Goal: Task Accomplishment & Management: Use online tool/utility

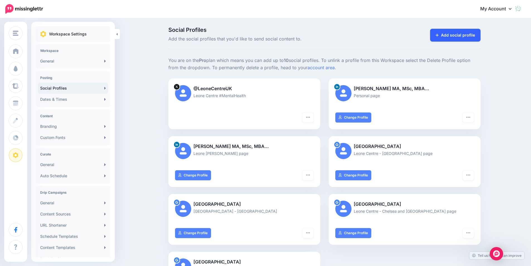
click at [477, 32] on link "Add social profile" at bounding box center [455, 35] width 50 height 13
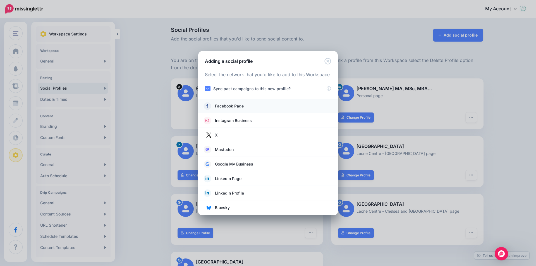
click at [236, 105] on span "Facebook Page" at bounding box center [229, 106] width 29 height 7
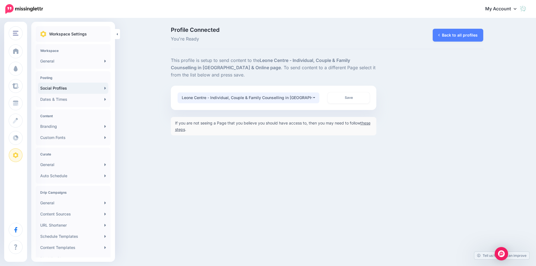
click at [297, 95] on div "Leone Centre - Individual, Couple & Family Counselling in [GEOGRAPHIC_DATA] & O…" at bounding box center [247, 97] width 130 height 7
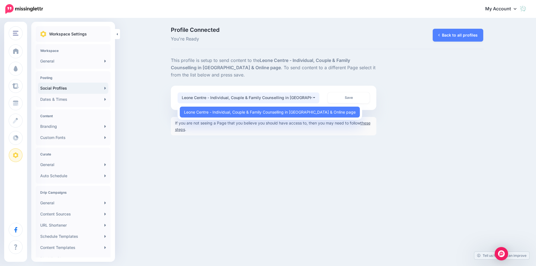
click at [297, 95] on div "Leone Centre - Individual, Couple & Family Counselling in [GEOGRAPHIC_DATA] & O…" at bounding box center [247, 97] width 130 height 7
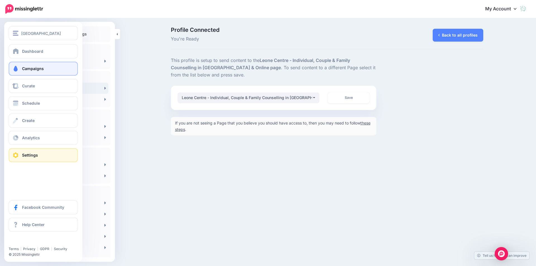
click at [33, 71] on link "Campaigns" at bounding box center [43, 69] width 69 height 14
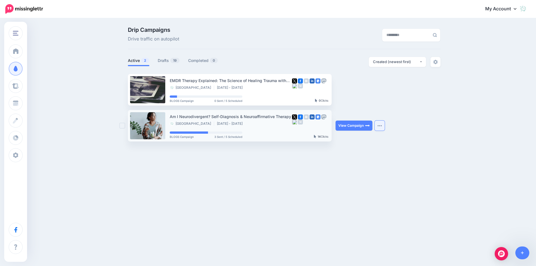
click at [379, 126] on img "button" at bounding box center [379, 126] width 4 height 2
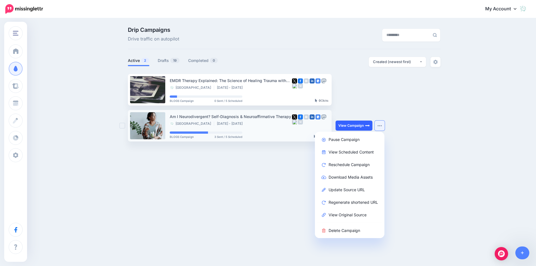
click at [353, 123] on link "View Campaign" at bounding box center [353, 125] width 37 height 10
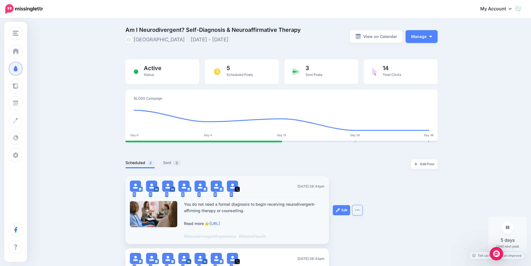
click at [360, 209] on img "button" at bounding box center [357, 210] width 4 height 2
click at [339, 208] on img at bounding box center [338, 210] width 4 height 4
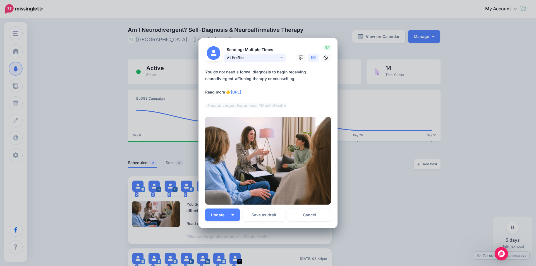
click at [273, 55] on span "All Profiles" at bounding box center [253, 58] width 52 height 6
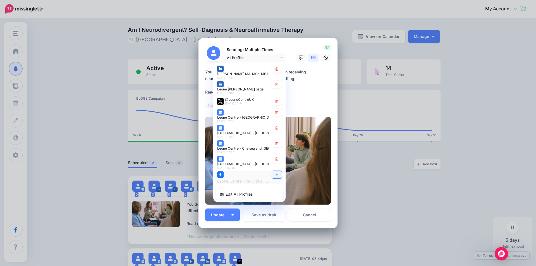
click at [277, 171] on link at bounding box center [277, 175] width 10 height 8
type textarea "**********"
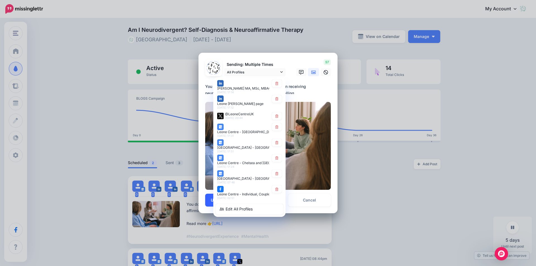
click at [206, 201] on button "Update" at bounding box center [222, 200] width 35 height 13
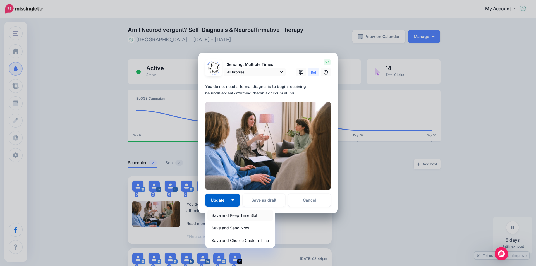
click at [220, 213] on link "Save and Keep Time Slot" at bounding box center [240, 215] width 66 height 11
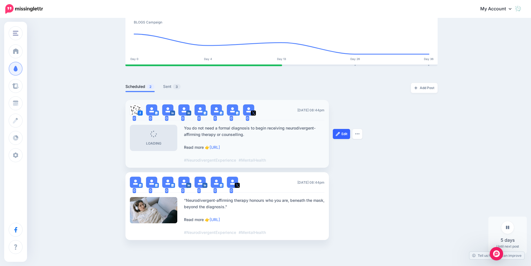
scroll to position [84, 0]
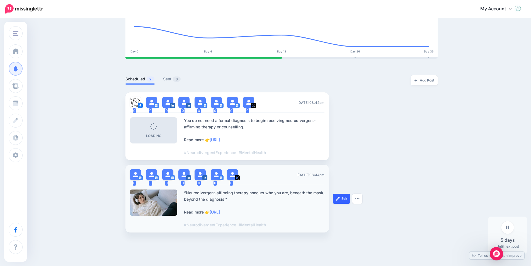
click at [347, 197] on link "Edit" at bounding box center [341, 199] width 17 height 10
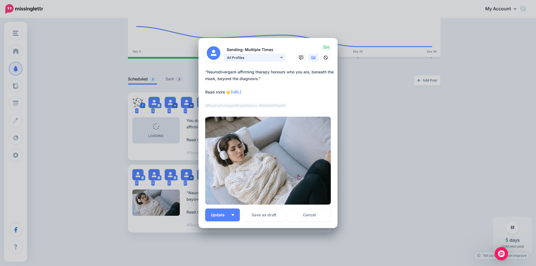
click at [255, 56] on span "All Profiles" at bounding box center [253, 58] width 52 height 6
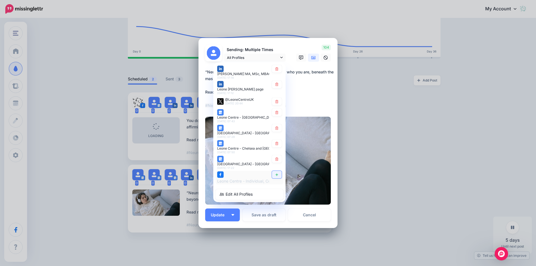
click at [274, 173] on icon at bounding box center [276, 174] width 4 height 3
type textarea "**********"
click at [229, 214] on div "Sending: Multiple Times All Profiles 9th Oct 17:14" at bounding box center [268, 133] width 126 height 177
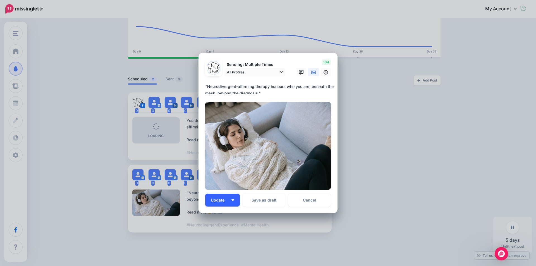
click at [223, 203] on button "Update" at bounding box center [222, 200] width 35 height 13
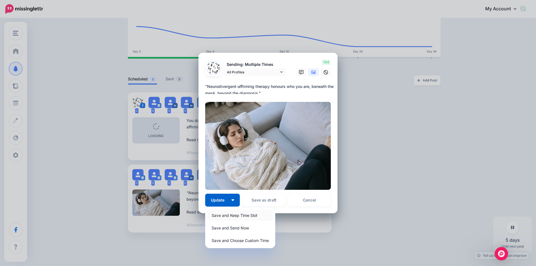
click at [223, 213] on link "Save and Keep Time Slot" at bounding box center [240, 215] width 66 height 11
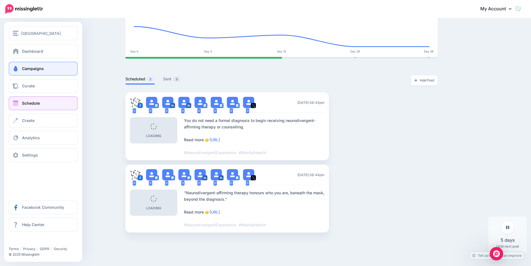
click at [42, 101] on link "Schedule" at bounding box center [43, 103] width 69 height 14
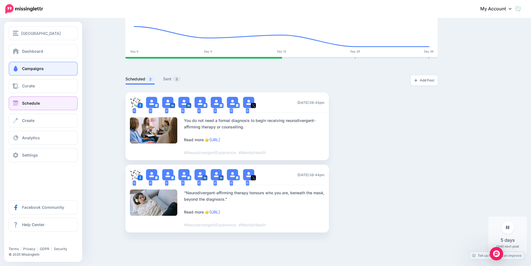
click at [26, 102] on span "Schedule" at bounding box center [31, 103] width 18 height 5
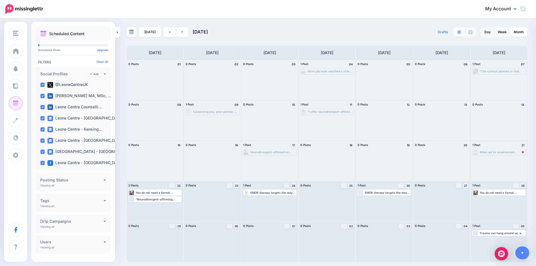
click at [511, 151] on div "When we’ve experienced trauma, those heavy, hurtful memories and traumatic past…" at bounding box center [501, 151] width 45 height 3
click at [506, 158] on span "Reschedule" at bounding box center [500, 158] width 14 height 3
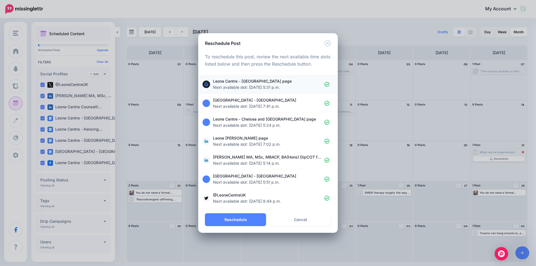
click at [267, 85] on span "Next available slot: [DATE] 5:31 p.m." at bounding box center [246, 87] width 67 height 5
click at [235, 218] on button "Reschedule" at bounding box center [235, 219] width 61 height 13
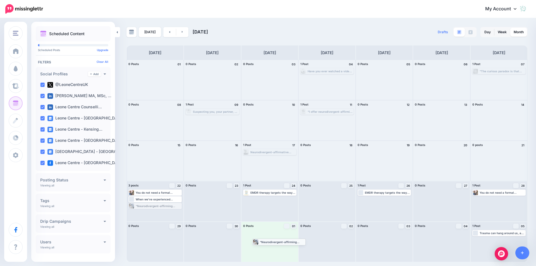
drag, startPoint x: 152, startPoint y: 206, endPoint x: 276, endPoint y: 242, distance: 128.9
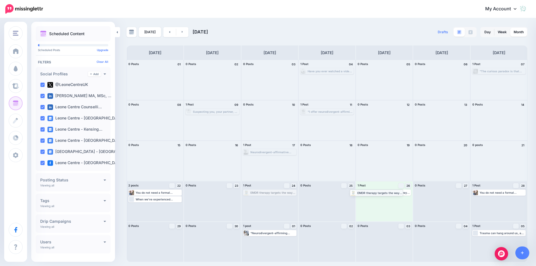
drag, startPoint x: 273, startPoint y: 193, endPoint x: 380, endPoint y: 193, distance: 106.6
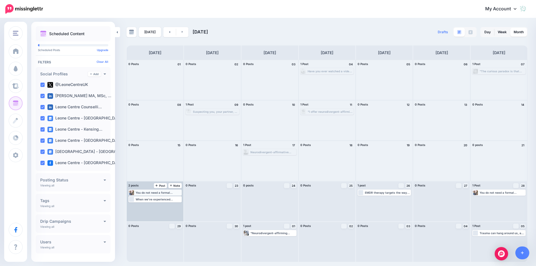
click at [164, 192] on div "You do not need a formal diagnosis to begin receiving neurodivergent-affirming …" at bounding box center [158, 192] width 45 height 3
click at [152, 199] on link "Edit" at bounding box center [146, 199] width 35 height 5
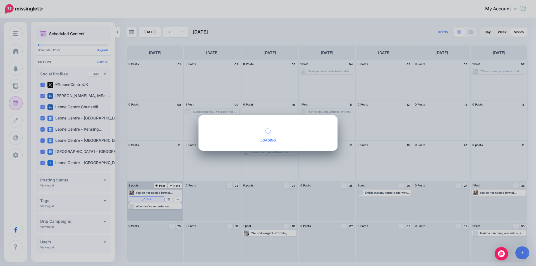
type textarea "**********"
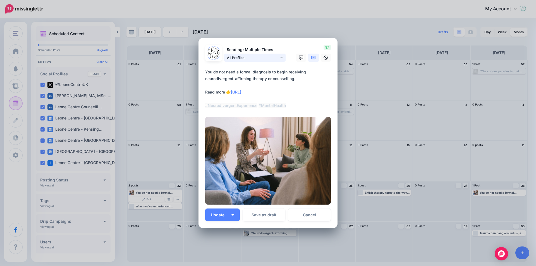
click at [278, 58] on link "All Profiles" at bounding box center [254, 58] width 61 height 8
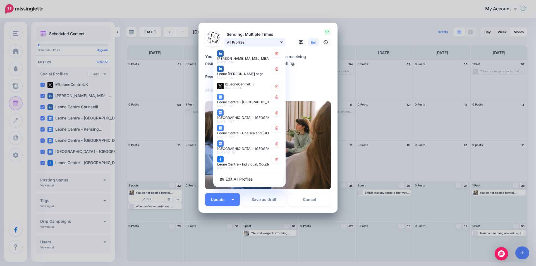
scroll to position [23, 0]
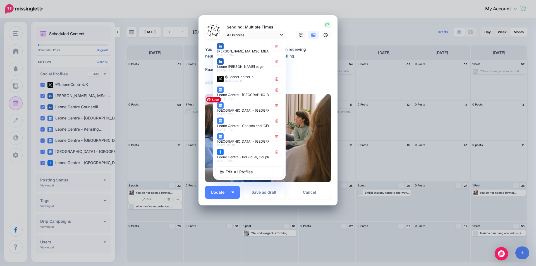
click at [314, 73] on textarea "**********" at bounding box center [269, 66] width 128 height 40
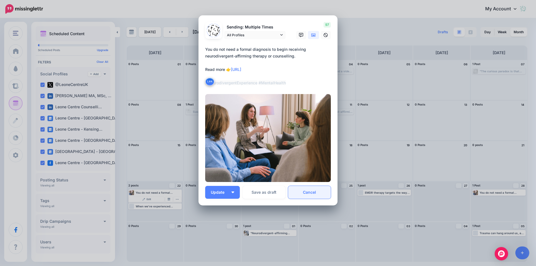
click at [316, 191] on link "Cancel" at bounding box center [309, 192] width 43 height 13
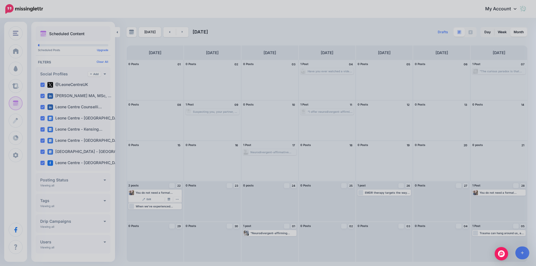
scroll to position [0, 0]
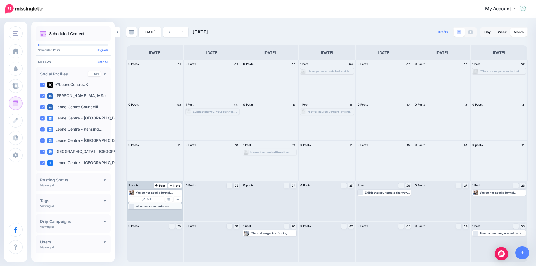
click at [160, 205] on div "When we’ve experienced trauma, those heavy, hurtful memories and traumatic past…" at bounding box center [158, 205] width 45 height 3
click at [152, 205] on link "Edit" at bounding box center [146, 205] width 35 height 5
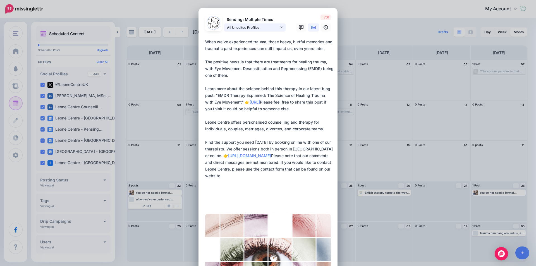
click at [276, 26] on span "All Unedited Profiles" at bounding box center [253, 28] width 52 height 6
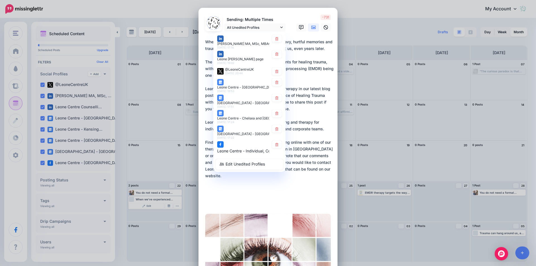
click at [319, 118] on textarea "**********" at bounding box center [269, 121] width 128 height 167
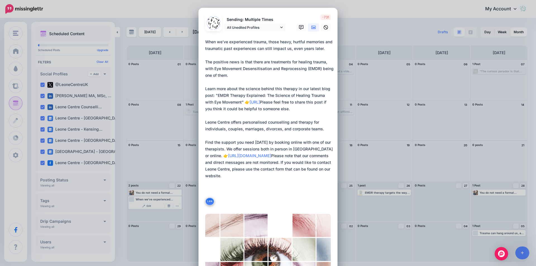
click at [389, 146] on div "Edit Post Loading Sending: Multiple Times" at bounding box center [268, 133] width 536 height 266
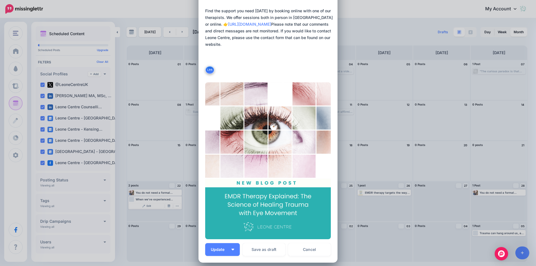
scroll to position [139, 0]
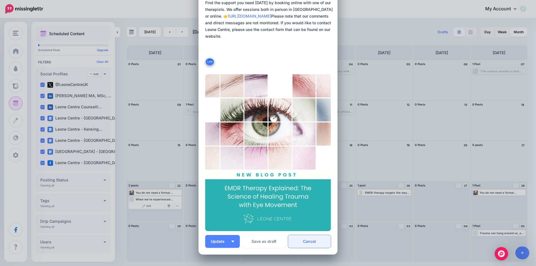
click at [320, 243] on link "Cancel" at bounding box center [309, 241] width 43 height 13
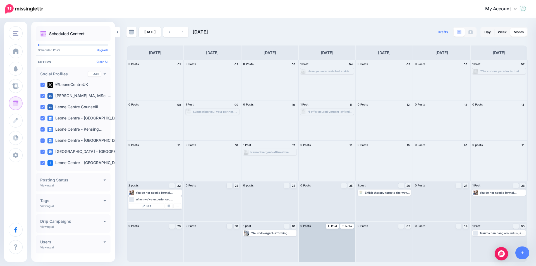
scroll to position [0, 0]
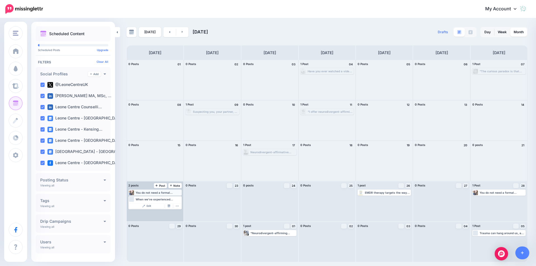
click at [153, 192] on div "You do not need a formal diagnosis to begin receiving neurodivergent-affirming …" at bounding box center [158, 192] width 45 height 3
click at [150, 199] on span "Edit" at bounding box center [148, 199] width 4 height 3
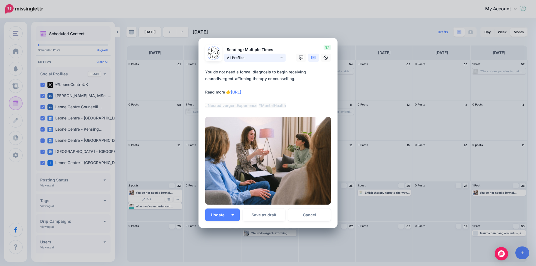
click at [256, 56] on span "All Profiles" at bounding box center [253, 58] width 52 height 6
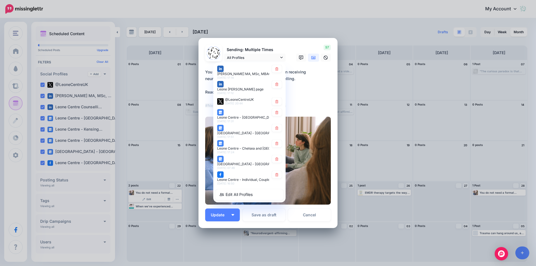
click at [328, 92] on textarea "**********" at bounding box center [269, 89] width 128 height 40
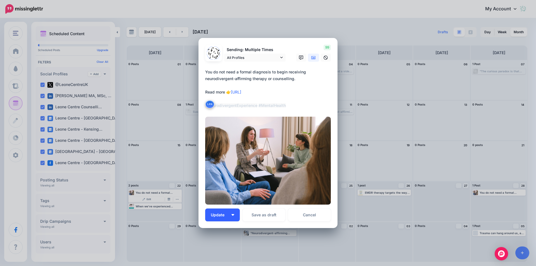
click at [231, 214] on img "button" at bounding box center [232, 215] width 3 height 2
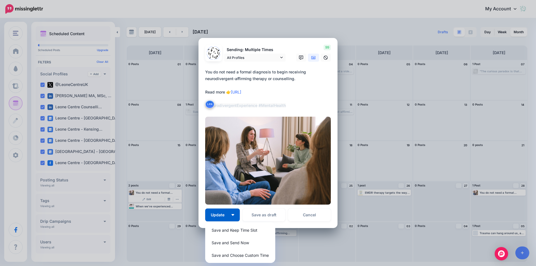
click at [317, 91] on textarea "**********" at bounding box center [269, 89] width 128 height 40
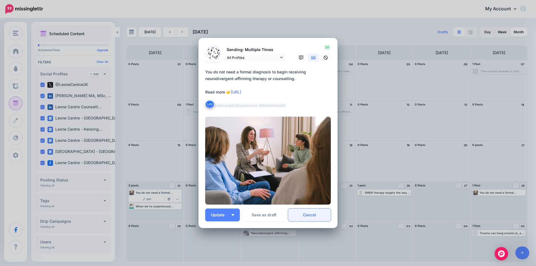
click at [320, 216] on link "Cancel" at bounding box center [309, 214] width 43 height 13
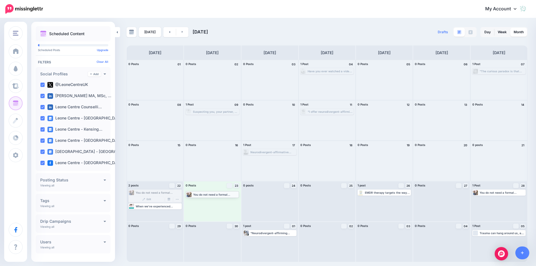
drag, startPoint x: 156, startPoint y: 192, endPoint x: 213, endPoint y: 194, distance: 57.2
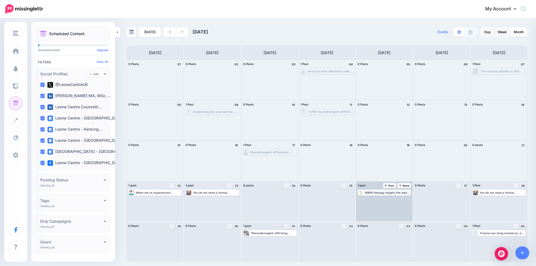
click at [375, 194] on div "EMDR therapy targets the way traumatic memories are stored in the brain. It hel…" at bounding box center [387, 192] width 45 height 3
click at [382, 200] on link "Edit" at bounding box center [375, 199] width 35 height 5
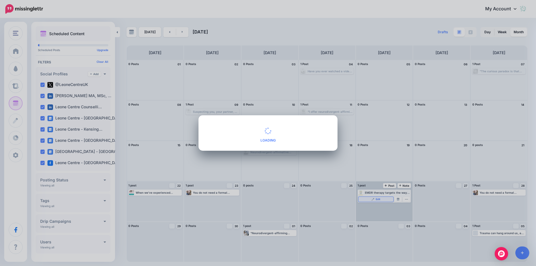
type textarea "**********"
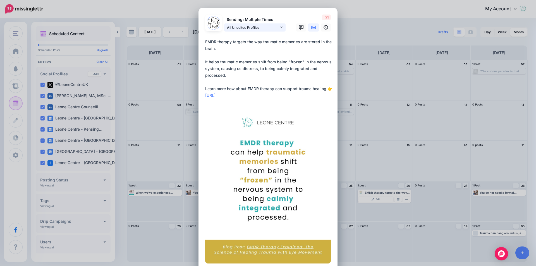
click at [242, 28] on span "All Unedited Profiles" at bounding box center [253, 28] width 52 height 6
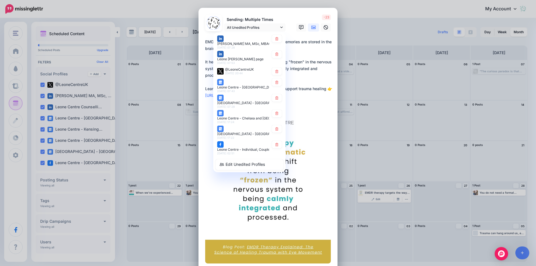
click at [312, 98] on textarea "**********" at bounding box center [269, 68] width 128 height 60
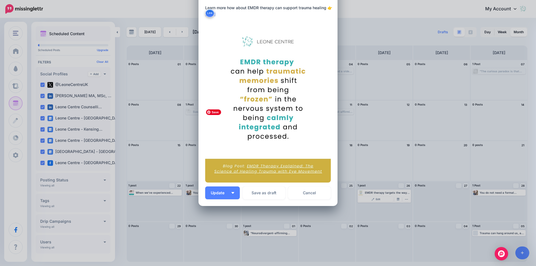
scroll to position [81, 0]
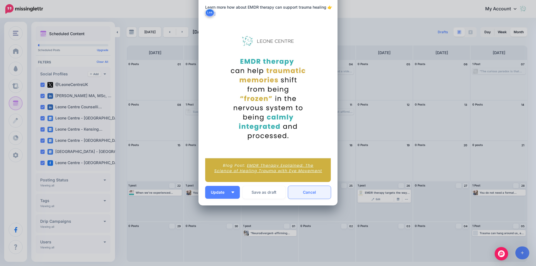
click at [318, 191] on link "Cancel" at bounding box center [309, 192] width 43 height 13
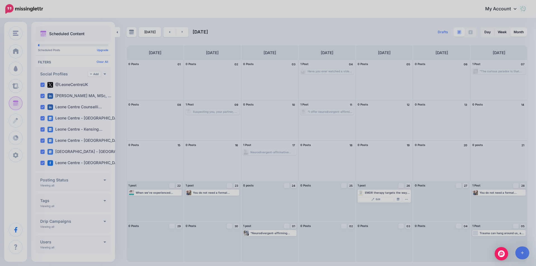
scroll to position [0, 0]
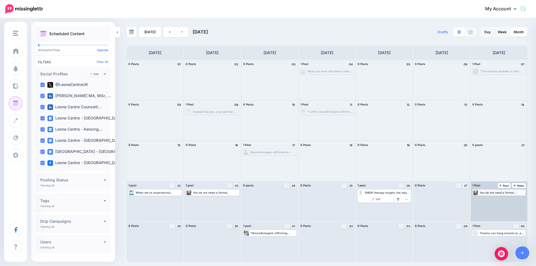
click at [499, 192] on div "You do not need a formal diagnosis to begin receiving neurodivergent-affirming …" at bounding box center [501, 192] width 45 height 3
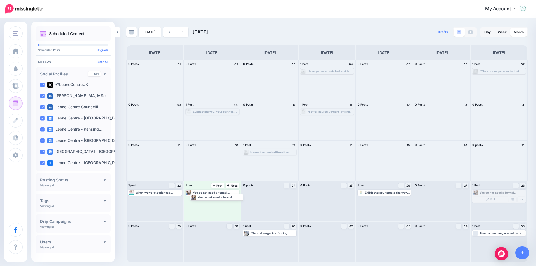
drag, startPoint x: 497, startPoint y: 191, endPoint x: 214, endPoint y: 195, distance: 282.9
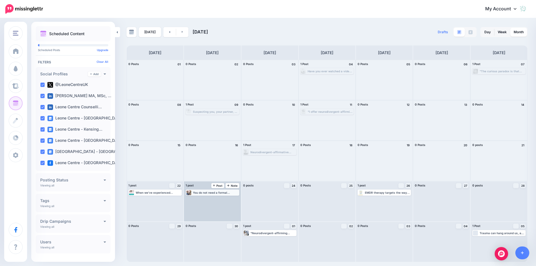
click at [216, 192] on div "You do not need a formal diagnosis to begin receiving neurodivergent-affirming …" at bounding box center [215, 192] width 45 height 3
click at [213, 198] on link "Edit" at bounding box center [203, 199] width 35 height 5
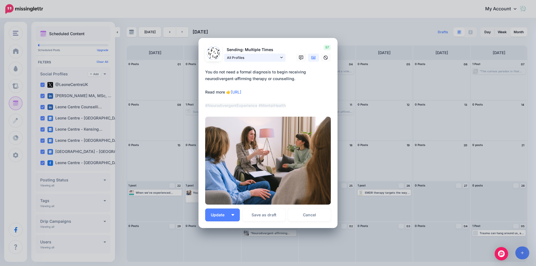
click at [269, 59] on span "All Profiles" at bounding box center [253, 58] width 52 height 6
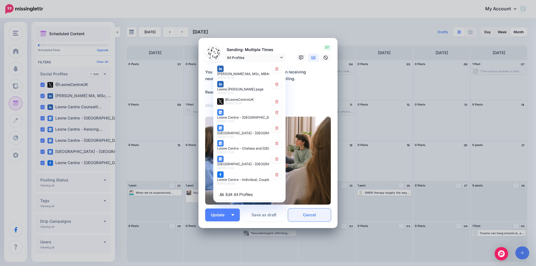
click at [322, 218] on link "Cancel" at bounding box center [309, 214] width 43 height 13
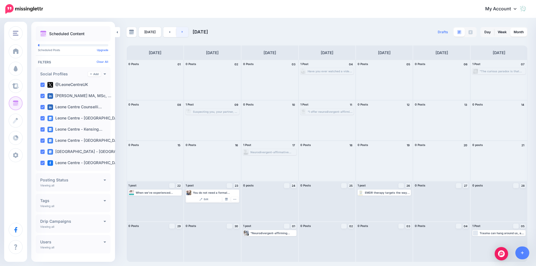
click at [180, 31] on link at bounding box center [182, 32] width 13 height 10
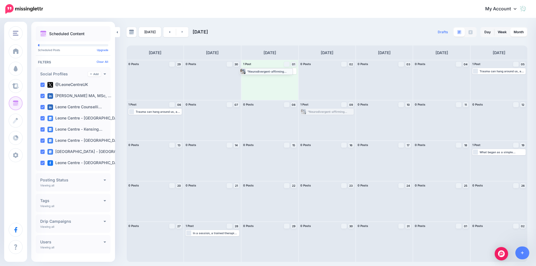
drag, startPoint x: 336, startPoint y: 112, endPoint x: 275, endPoint y: 72, distance: 72.9
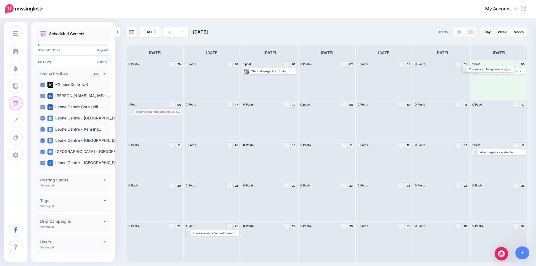
drag, startPoint x: 158, startPoint y: 113, endPoint x: 491, endPoint y: 71, distance: 335.5
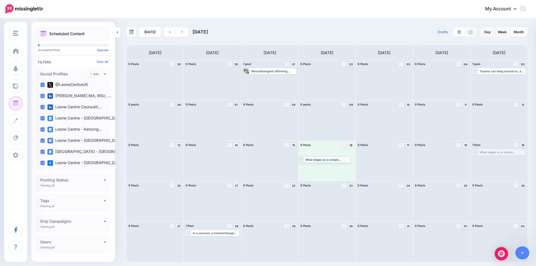
drag, startPoint x: 497, startPoint y: 153, endPoint x: 322, endPoint y: 160, distance: 174.5
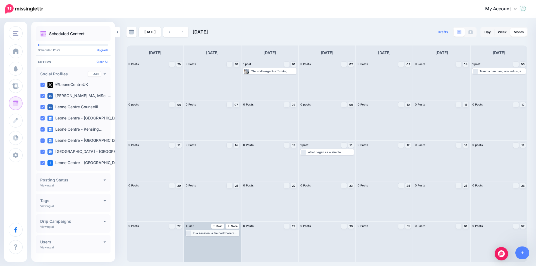
click at [205, 231] on div "In a session, a trained therapist will guide you safely through the Eight Phase…" at bounding box center [215, 232] width 45 height 3
click at [215, 239] on link "Edit" at bounding box center [203, 239] width 35 height 5
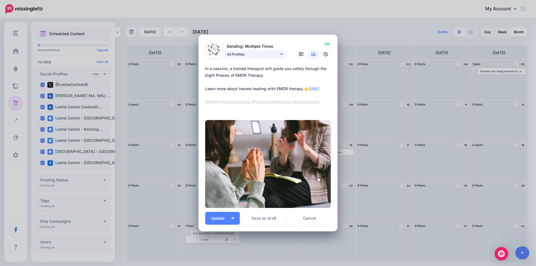
click at [255, 52] on span "All Profiles" at bounding box center [253, 54] width 52 height 6
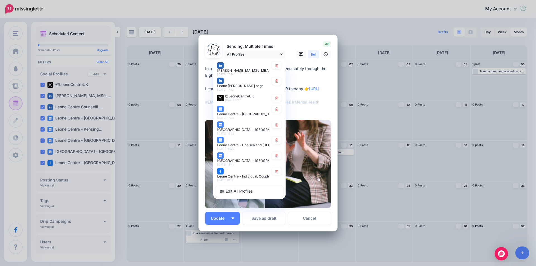
click at [320, 81] on textarea "**********" at bounding box center [269, 88] width 128 height 47
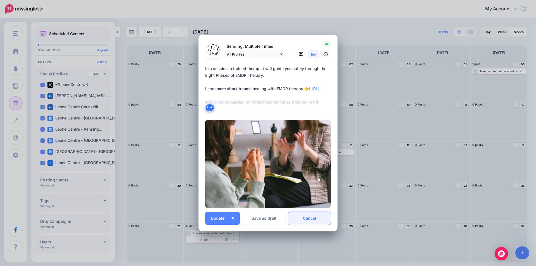
click at [316, 217] on link "Cancel" at bounding box center [309, 218] width 43 height 13
